Goal: Task Accomplishment & Management: Manage account settings

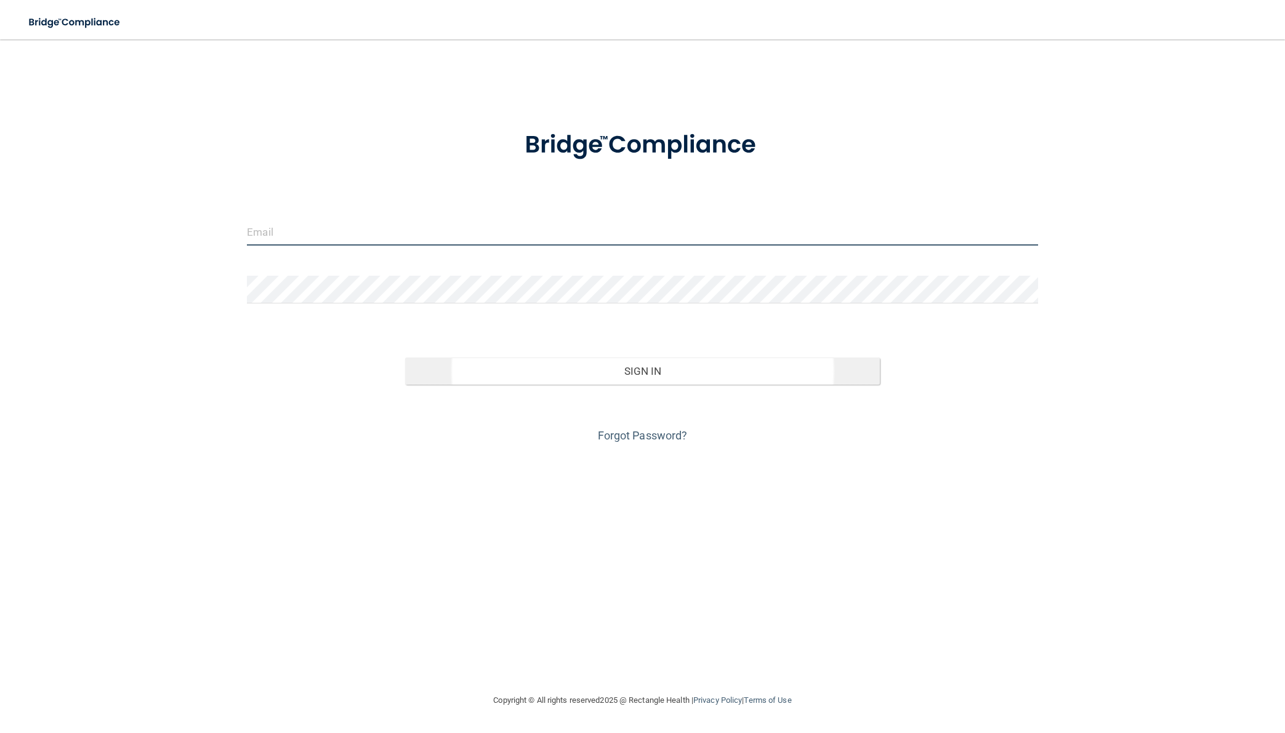
type input "[EMAIL_ADDRESS][DOMAIN_NAME]"
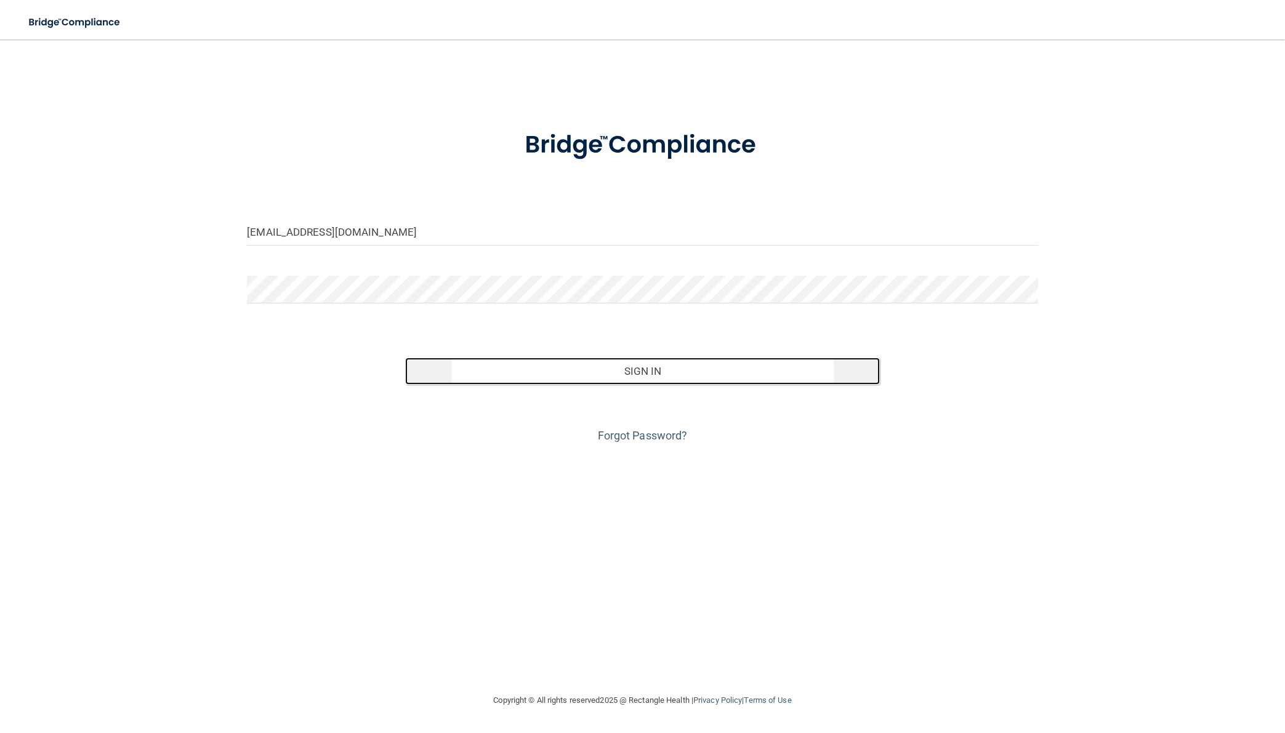
click at [622, 358] on button "Sign In" at bounding box center [642, 371] width 475 height 27
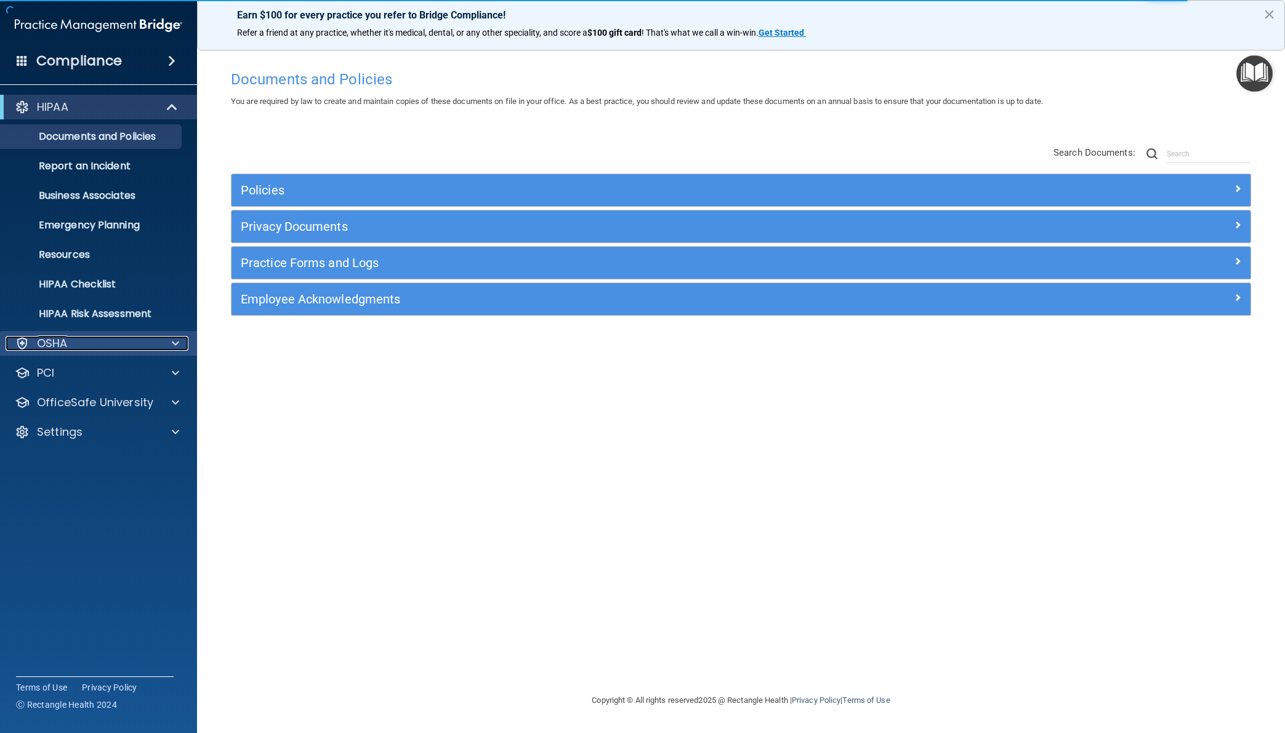
click at [71, 342] on div "OSHA" at bounding box center [82, 343] width 153 height 15
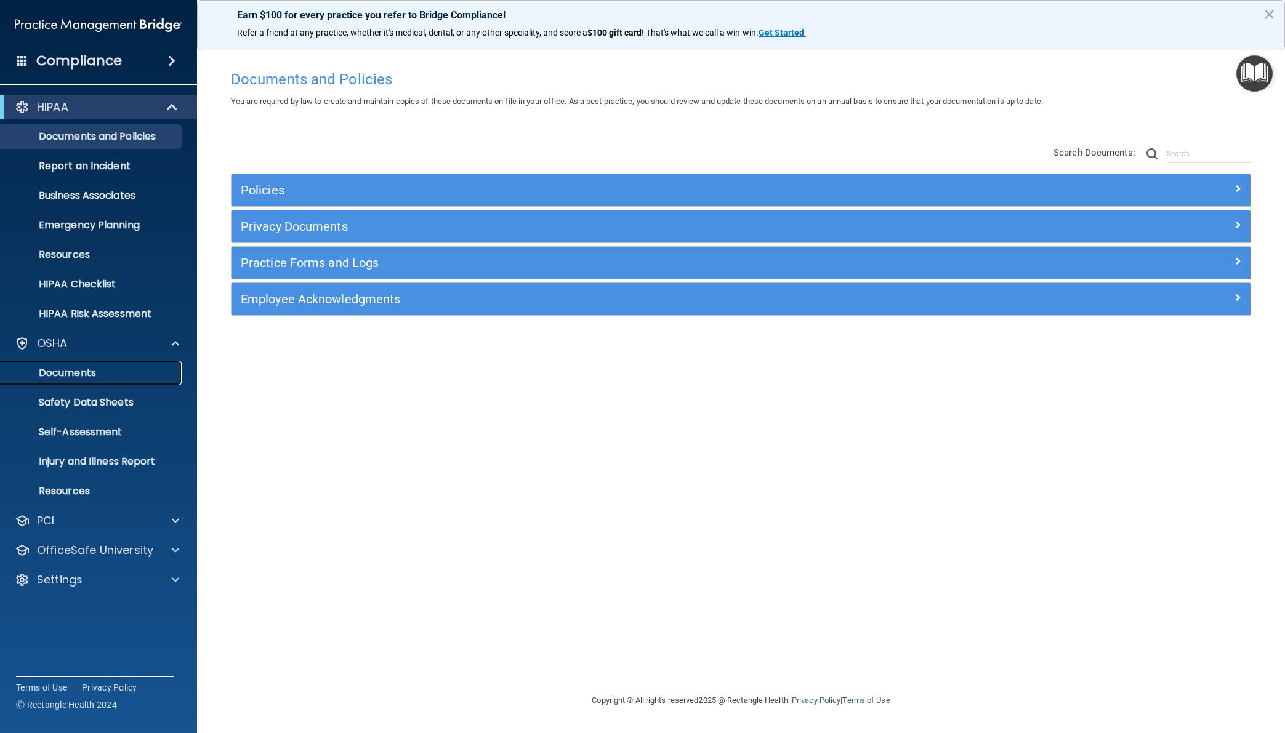
click at [85, 375] on p "Documents" at bounding box center [92, 373] width 168 height 12
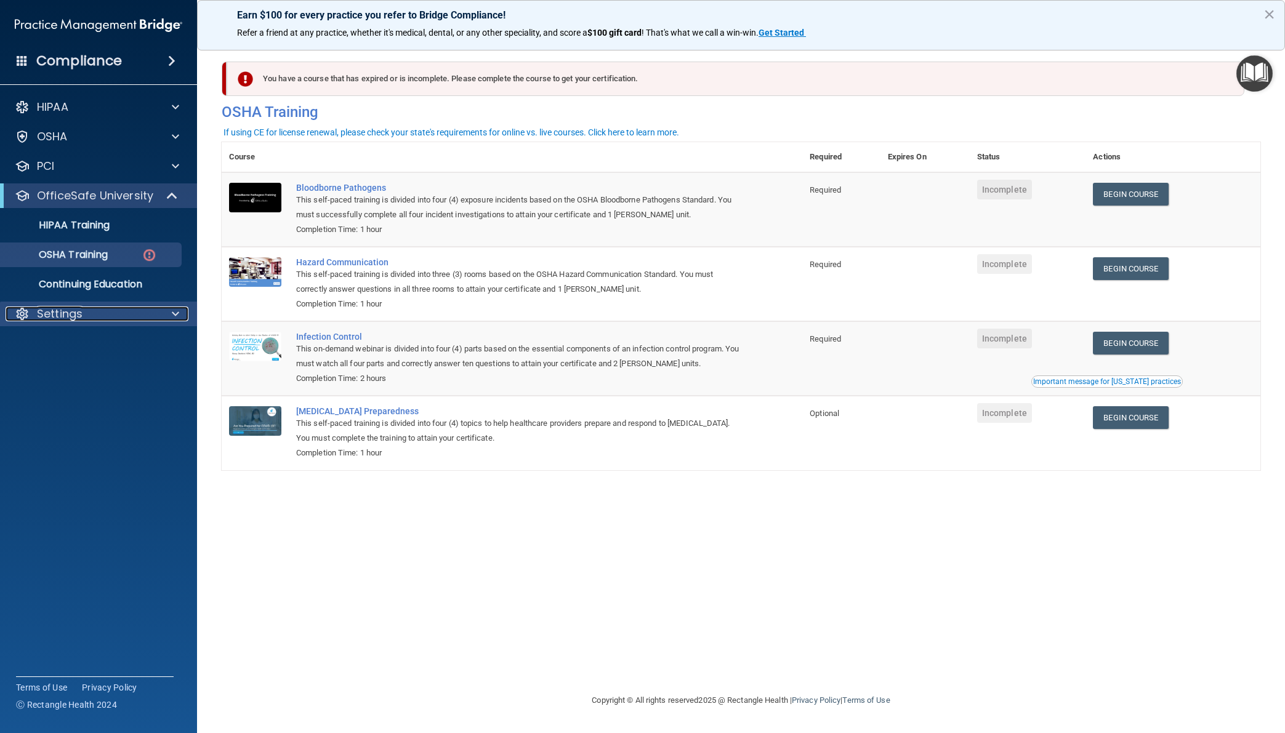
click at [80, 311] on p "Settings" at bounding box center [60, 314] width 46 height 15
click at [70, 371] on p "My Users" at bounding box center [92, 373] width 168 height 12
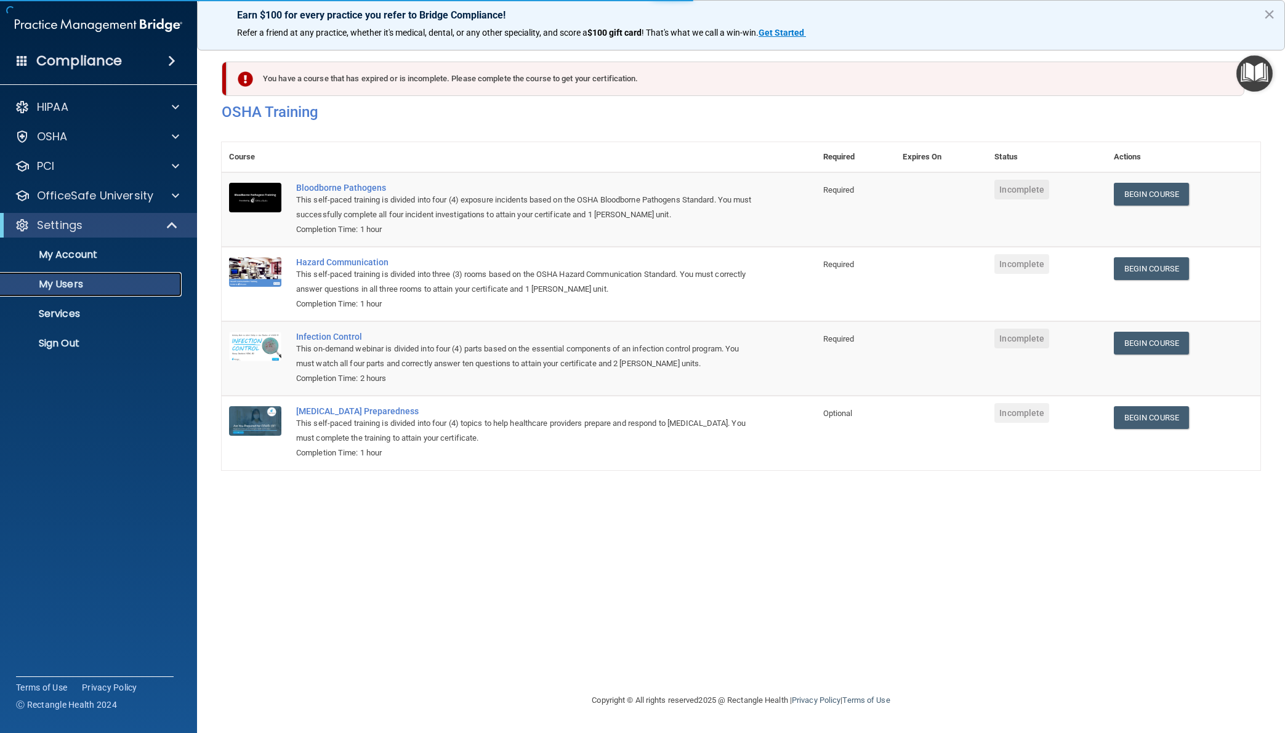
select select "20"
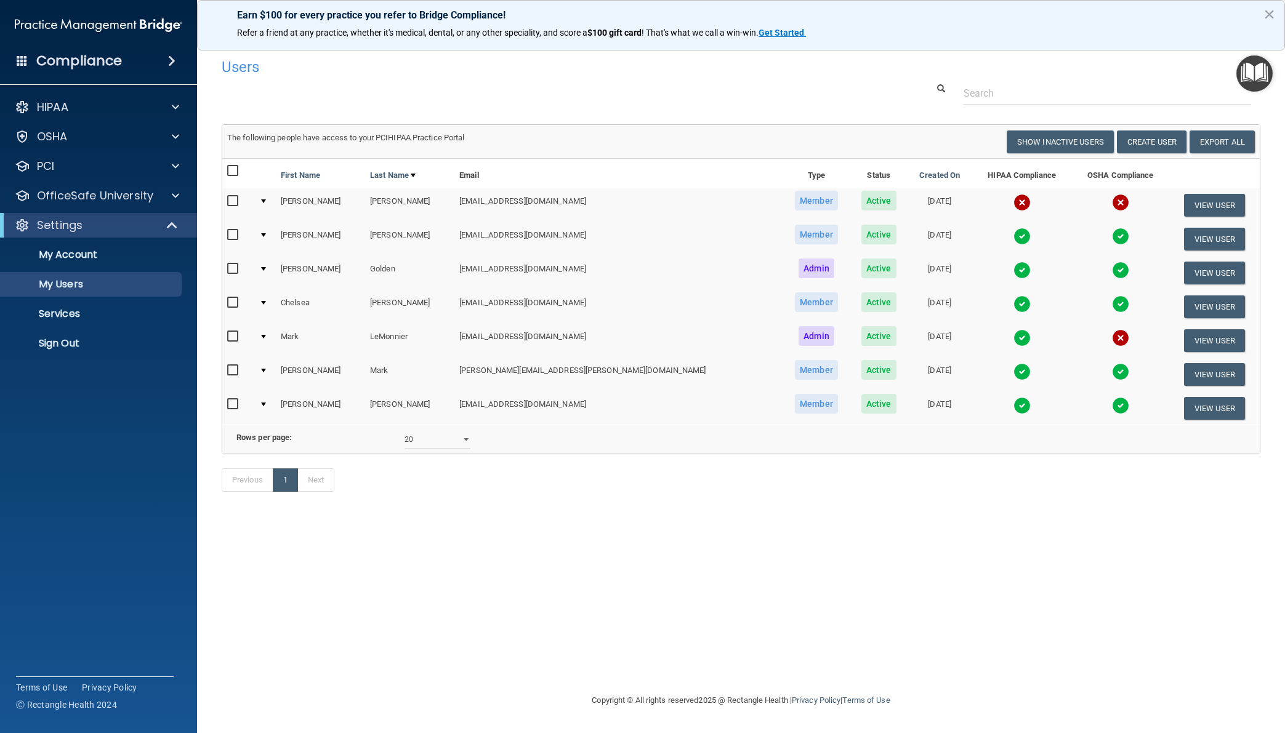
click at [266, 371] on div at bounding box center [263, 371] width 5 height 4
click at [235, 371] on input "checkbox" at bounding box center [234, 371] width 14 height 10
checkbox input "true"
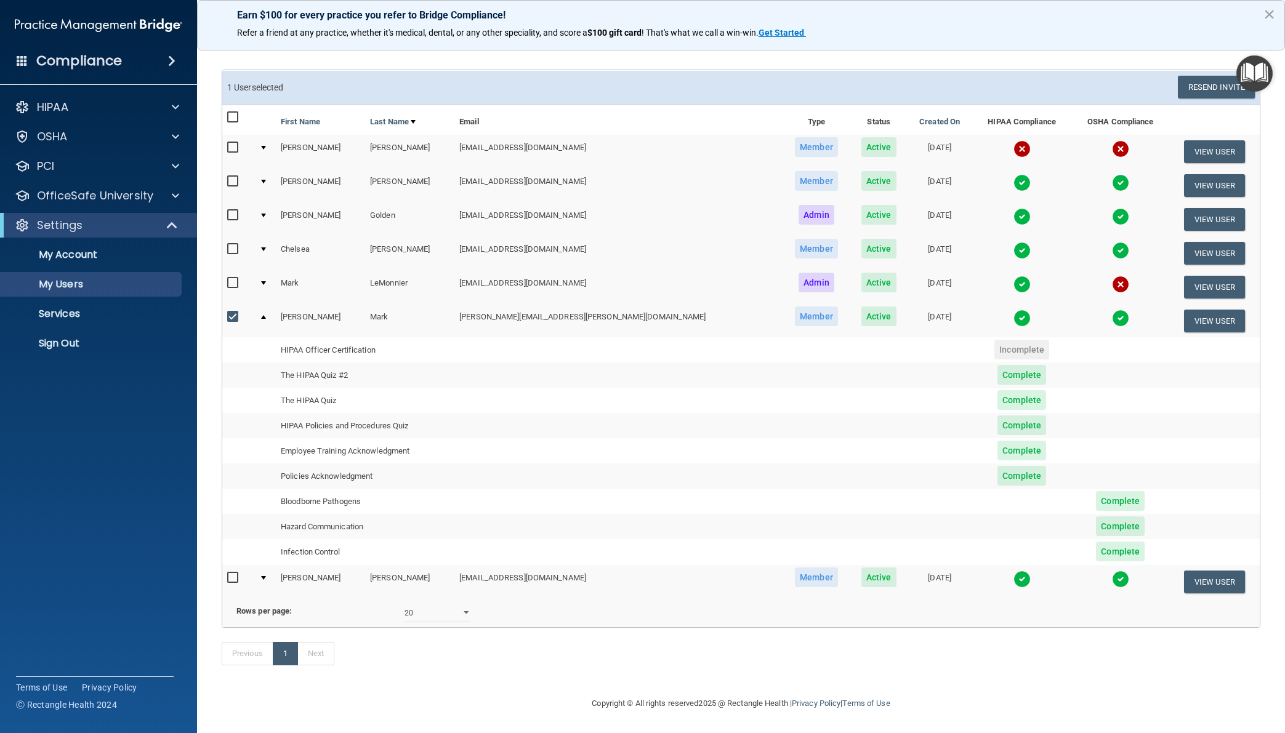
scroll to position [73, 0]
click at [1096, 542] on span "Complete" at bounding box center [1120, 552] width 49 height 20
click at [140, 511] on accordion "HIPAA Documents and Policies Report an Incident Business Associates Emergency P…" at bounding box center [99, 332] width 198 height 484
click at [1096, 542] on span "Complete" at bounding box center [1120, 552] width 49 height 20
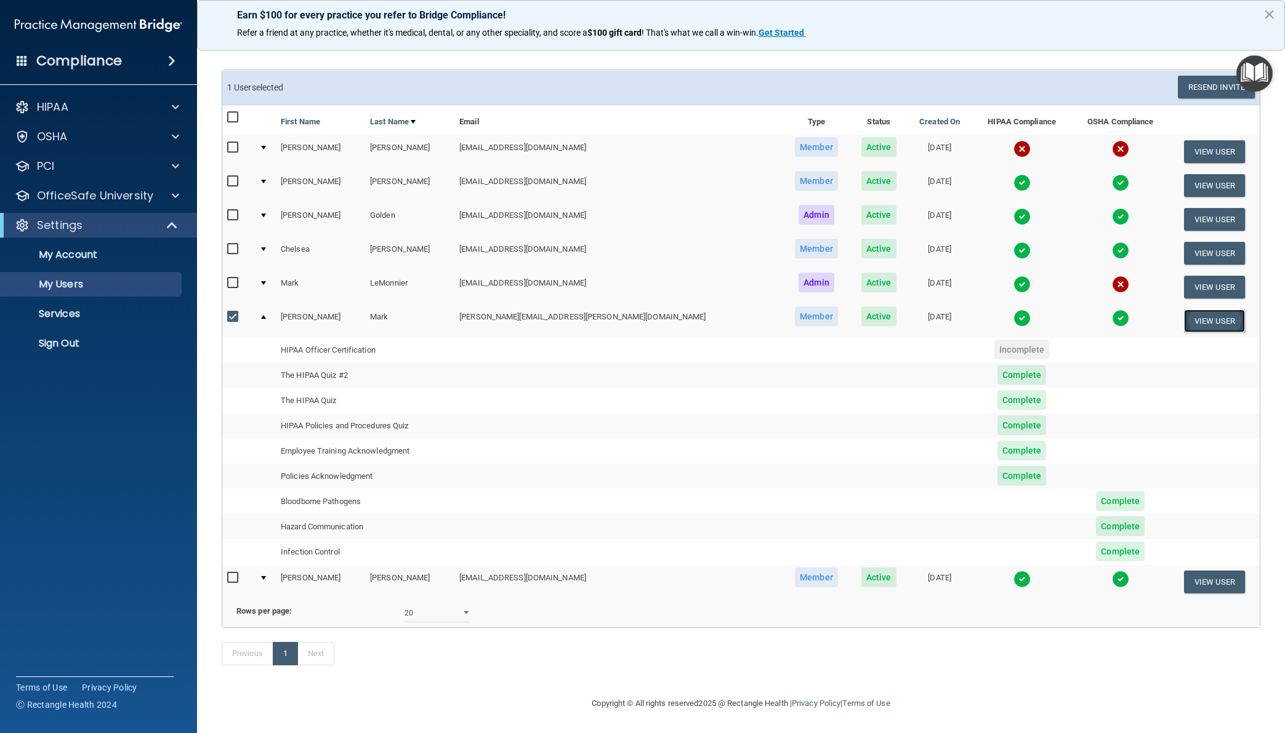
click at [1186, 310] on button "View User" at bounding box center [1214, 321] width 61 height 23
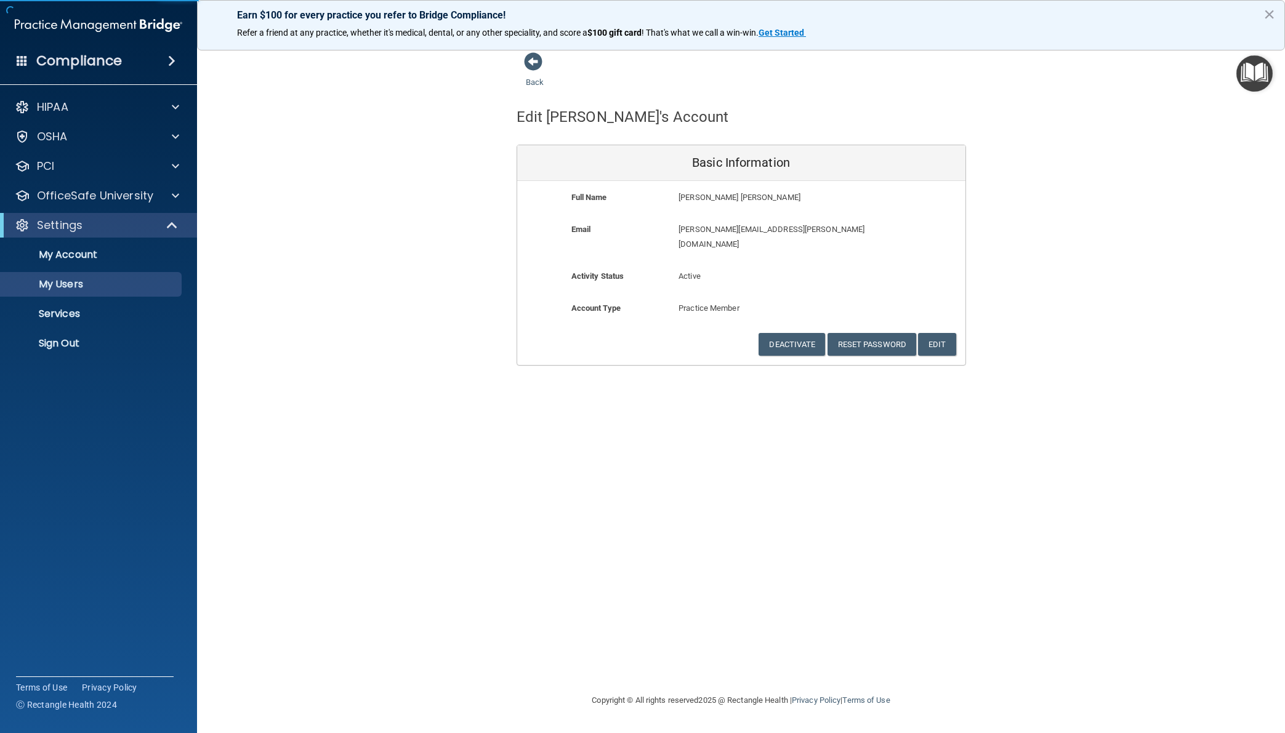
select select "20"
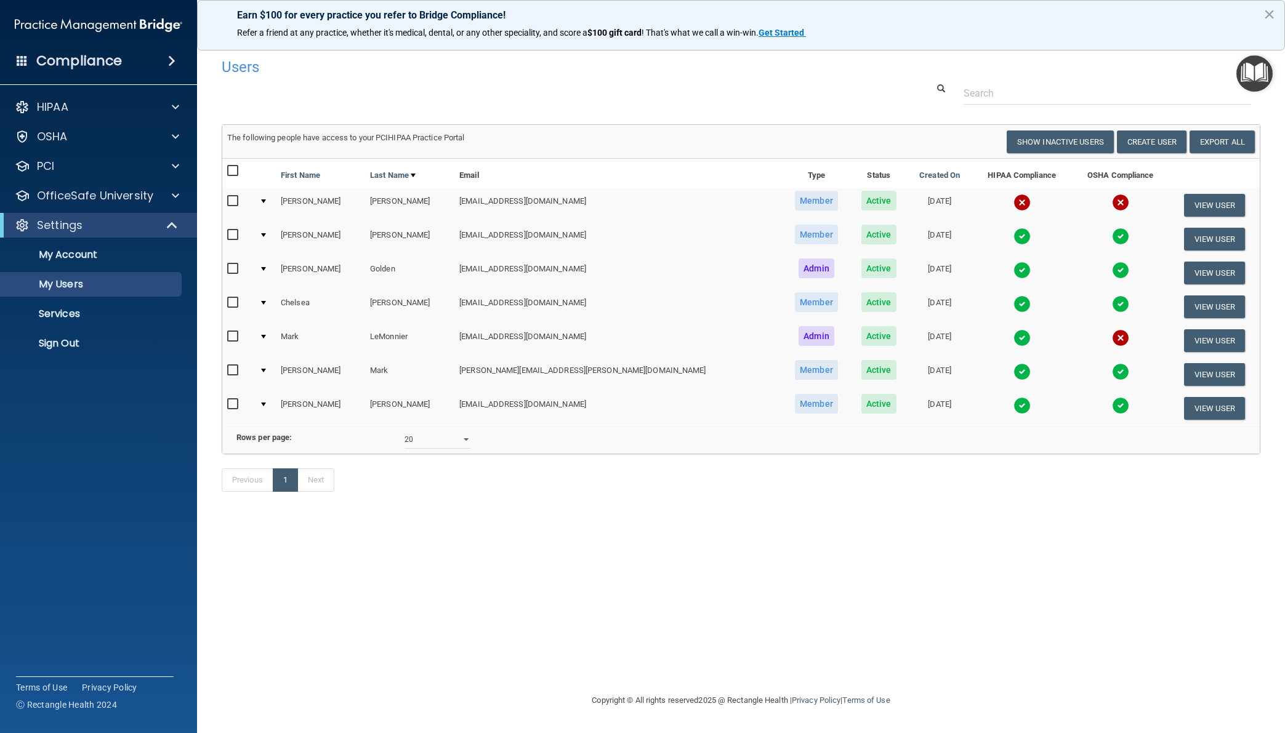
click at [388, 371] on td "Mark" at bounding box center [409, 375] width 89 height 34
click at [1254, 72] on img "Open Resource Center" at bounding box center [1254, 73] width 36 height 36
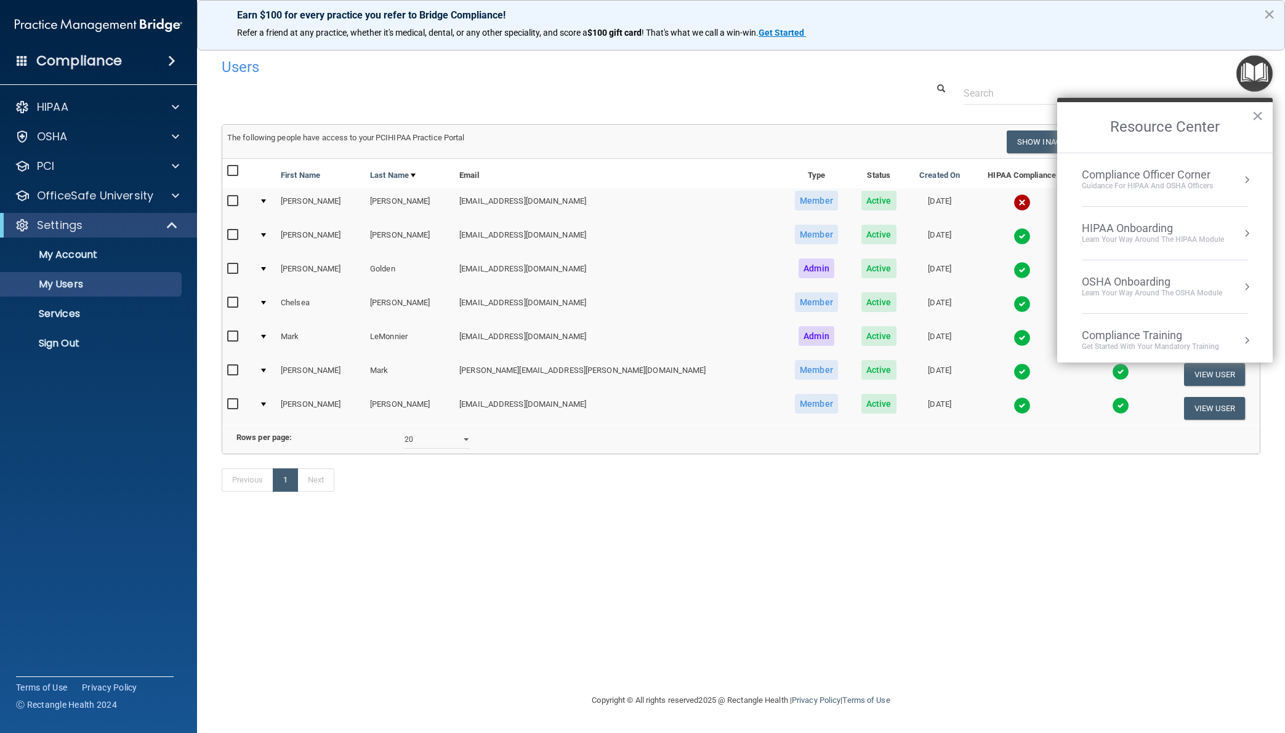
click at [235, 371] on input "checkbox" at bounding box center [234, 371] width 14 height 10
checkbox input "true"
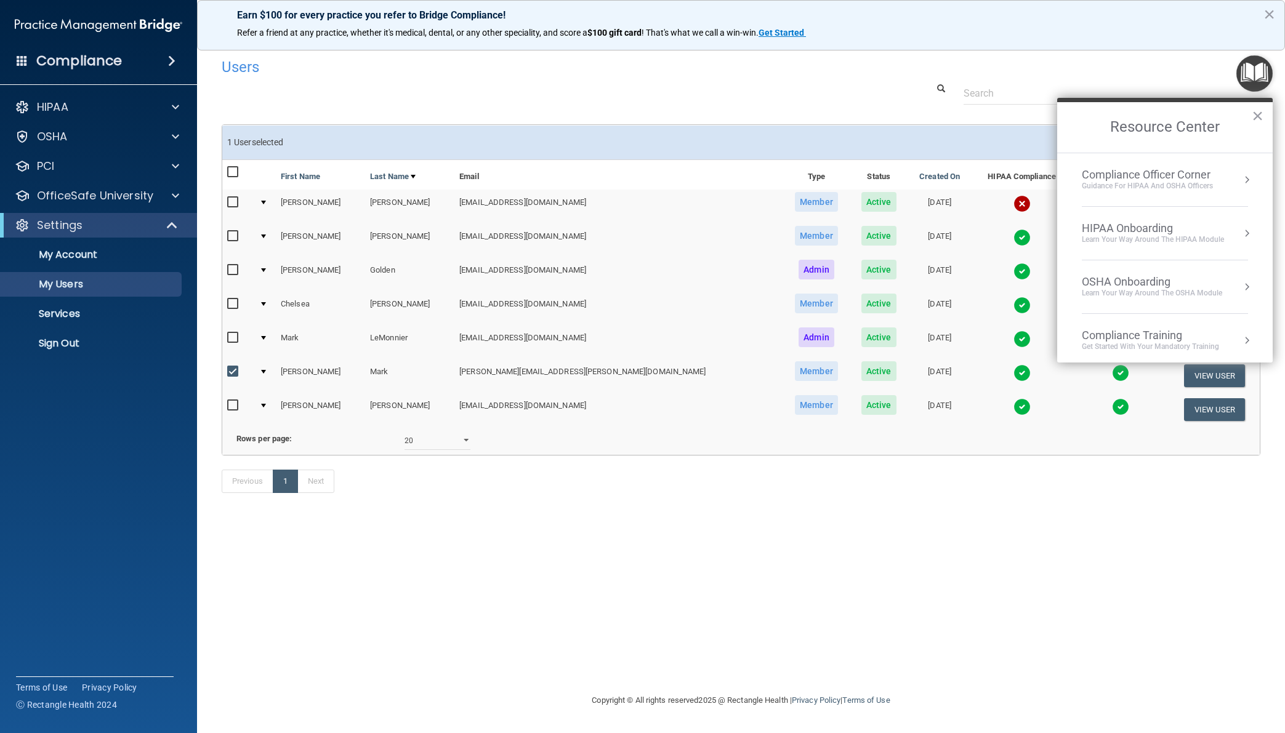
click at [266, 372] on div at bounding box center [263, 372] width 5 height 4
click at [271, 374] on td at bounding box center [265, 376] width 22 height 34
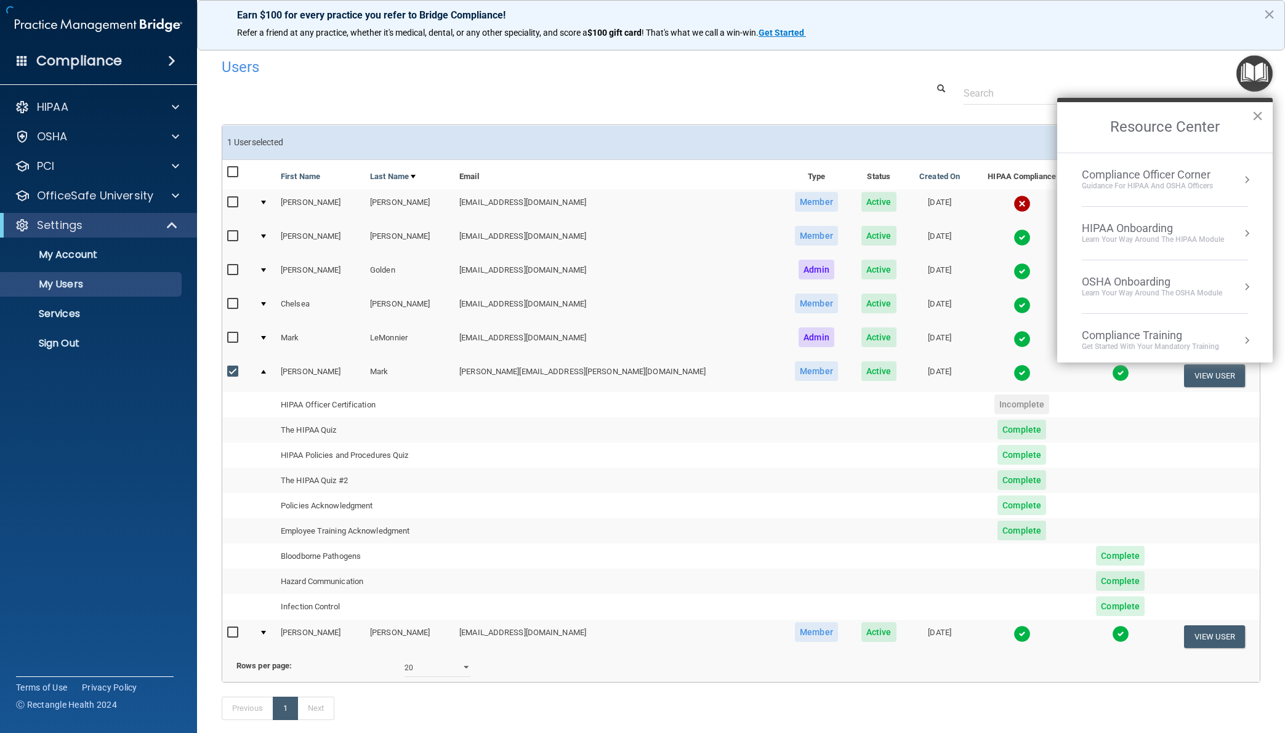
click at [1257, 114] on button "×" at bounding box center [1257, 116] width 12 height 20
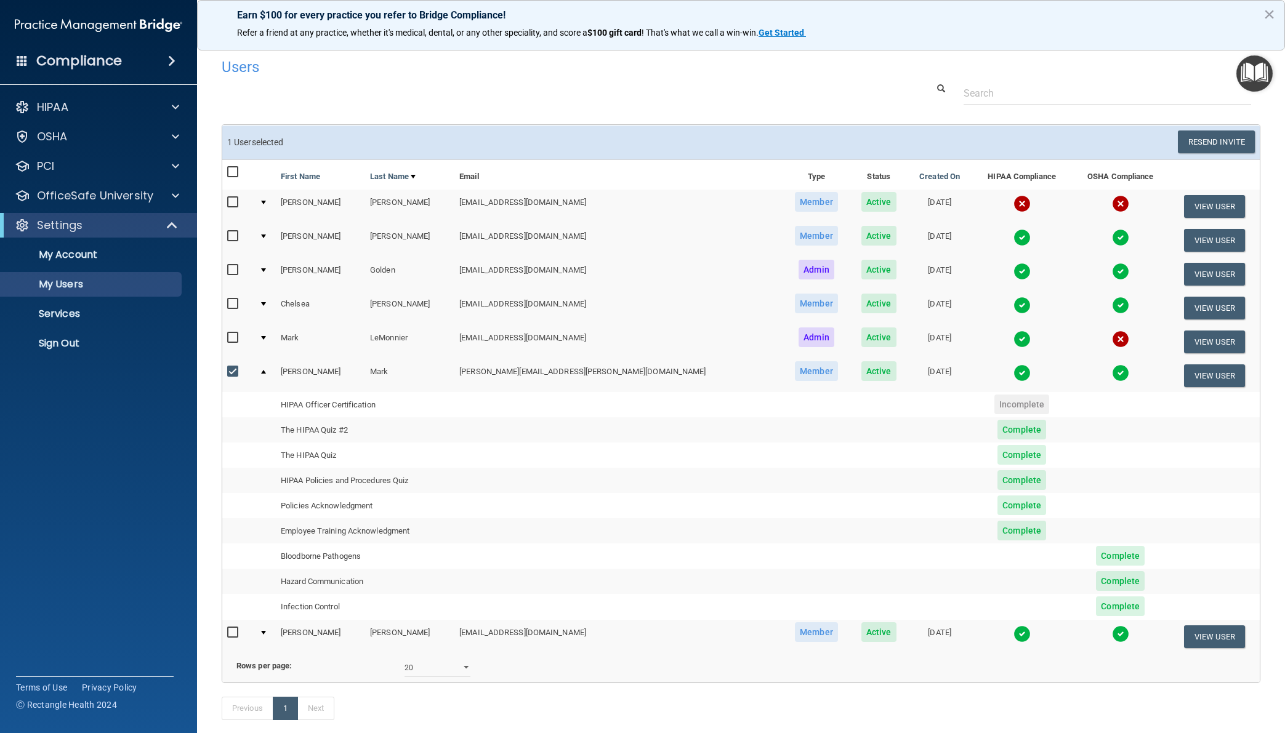
click at [316, 604] on td "Infection Control" at bounding box center [365, 606] width 178 height 25
drag, startPoint x: 1079, startPoint y: 609, endPoint x: 1060, endPoint y: 615, distance: 20.2
click at [1072, 615] on td "Complete" at bounding box center [1120, 606] width 97 height 25
click at [1112, 373] on img at bounding box center [1120, 372] width 17 height 17
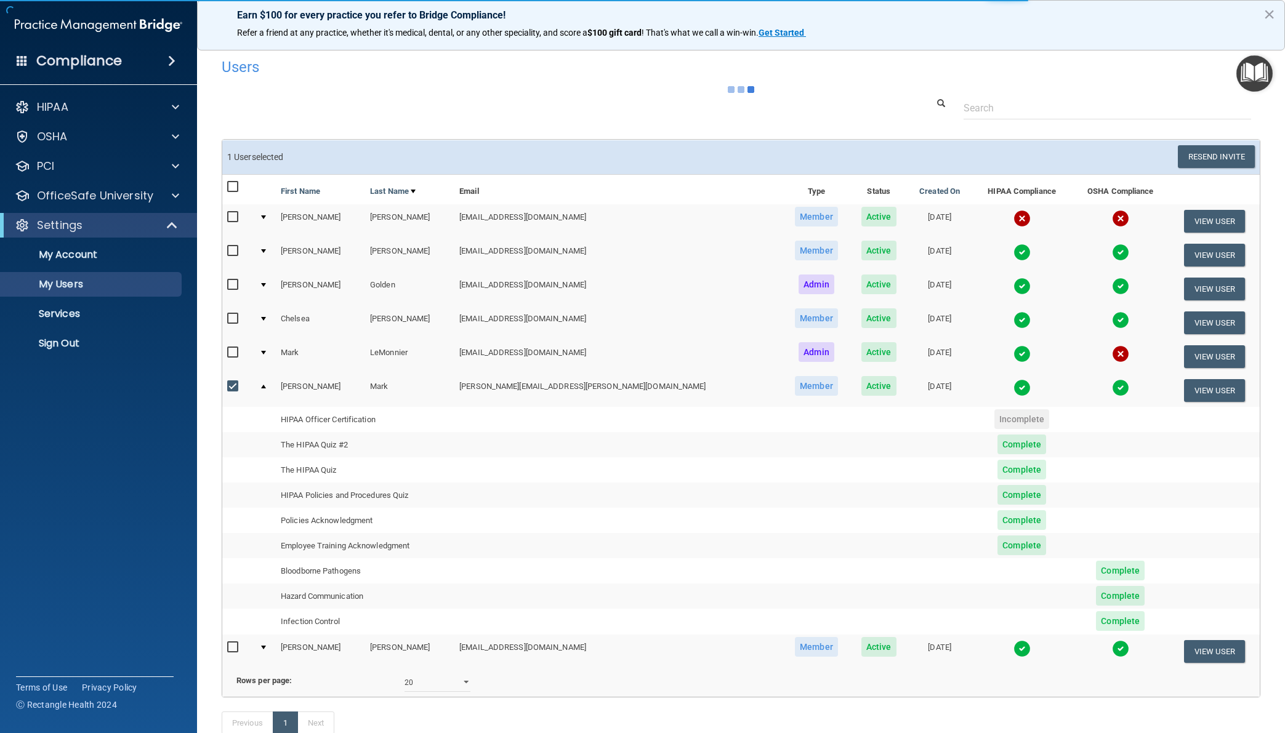
click at [1112, 391] on img at bounding box center [1120, 387] width 17 height 17
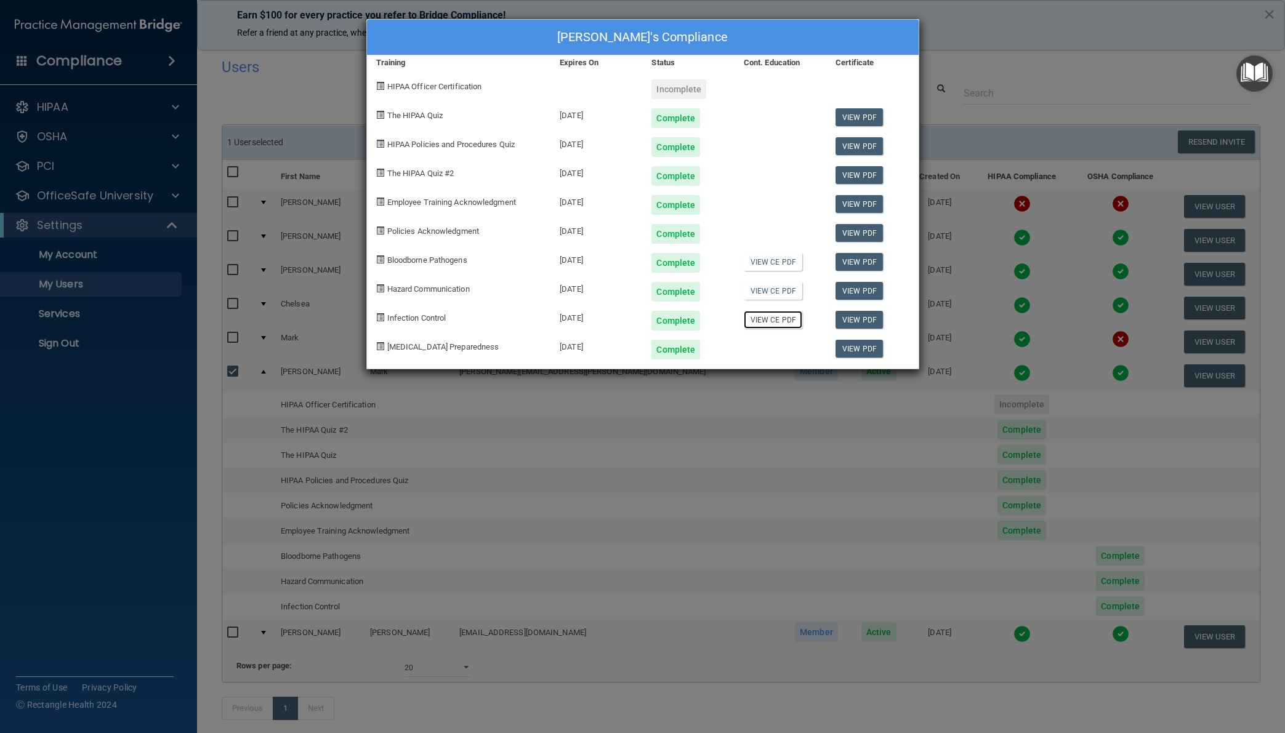
click at [777, 319] on link "View CE PDF" at bounding box center [773, 320] width 58 height 18
click at [1028, 30] on div "[PERSON_NAME]'s Compliance Training Expires On Status Cont. Education Certifica…" at bounding box center [642, 366] width 1285 height 733
click at [1269, 12] on div "[PERSON_NAME]'s Compliance Training Expires On Status Cont. Education Certifica…" at bounding box center [642, 366] width 1285 height 733
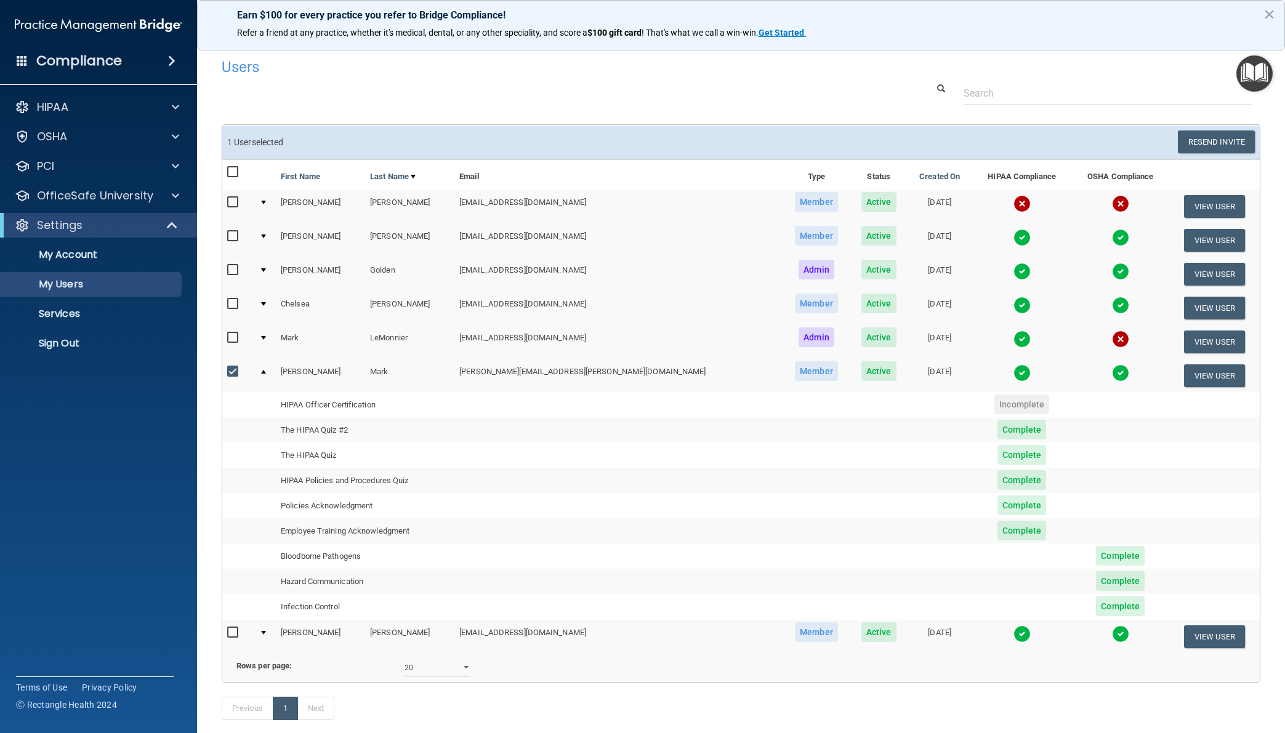
click at [1112, 339] on img at bounding box center [1120, 339] width 17 height 17
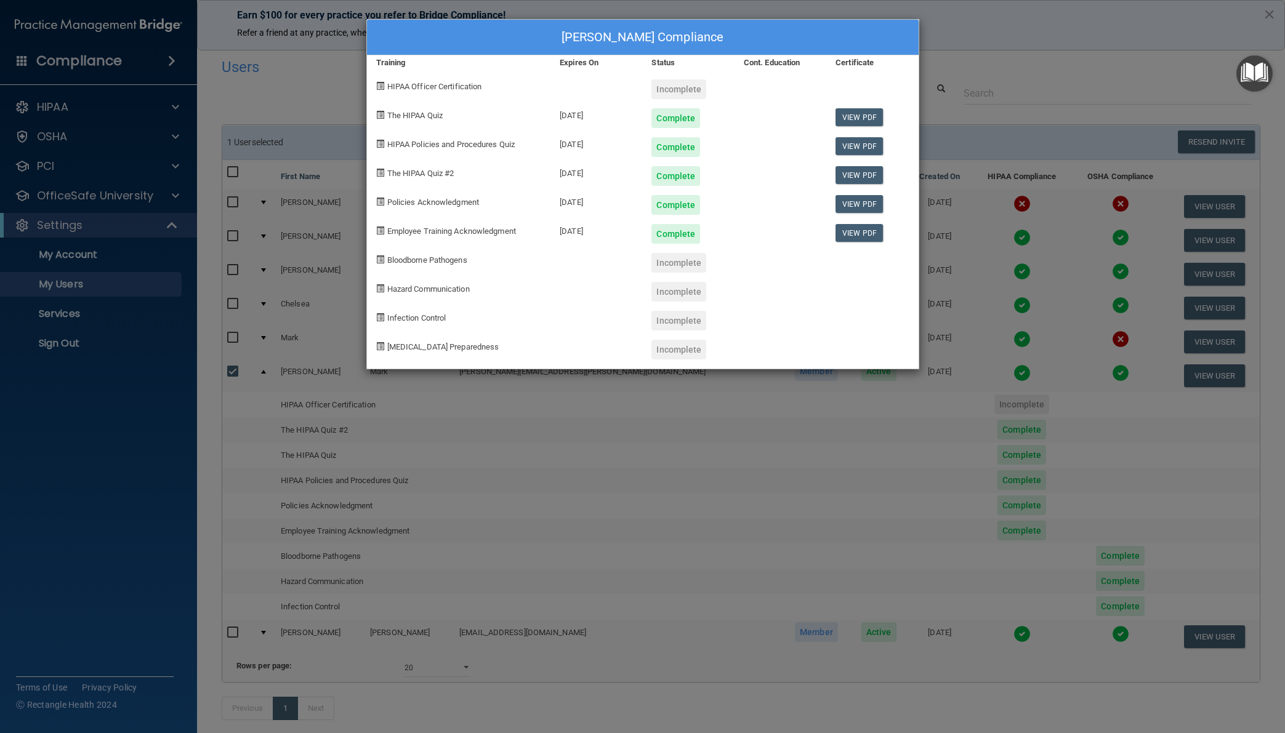
click at [431, 265] on div "Bloodborne Pathogens" at bounding box center [459, 258] width 184 height 29
click at [430, 257] on span "Bloodborne Pathogens" at bounding box center [427, 259] width 80 height 9
click at [80, 419] on div "[PERSON_NAME] Compliance Training Expires On Status Cont. Education Certificate…" at bounding box center [642, 366] width 1285 height 733
